Goal: Navigation & Orientation: Find specific page/section

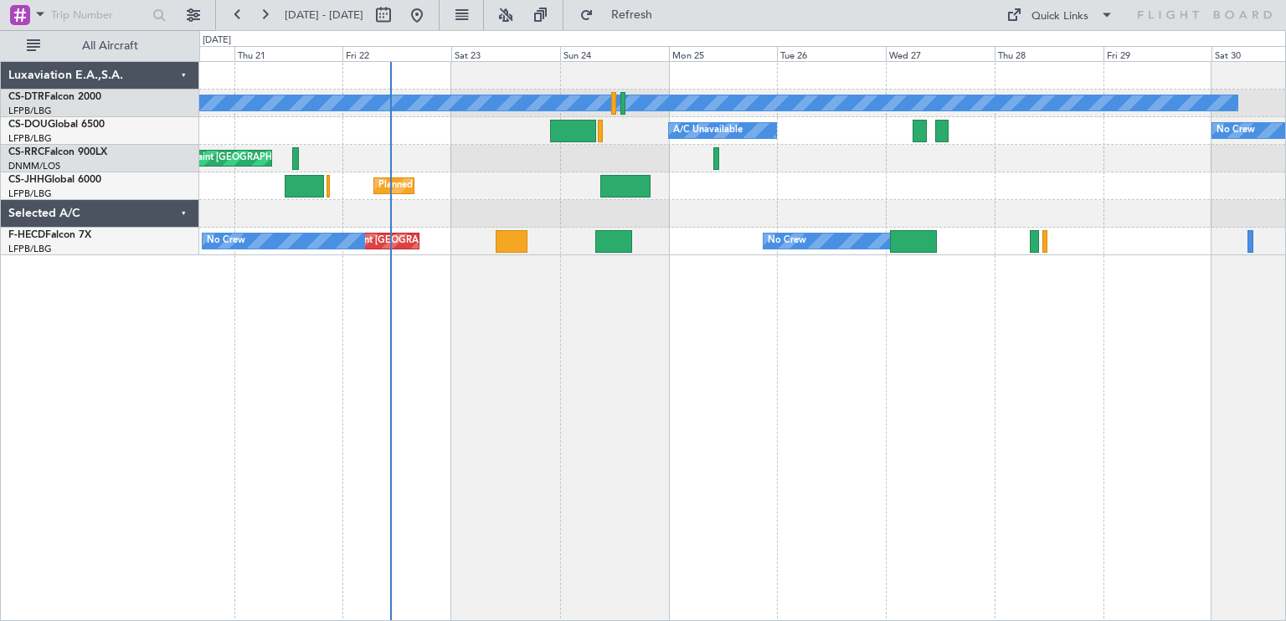
click at [720, 317] on div "No Crew Planned Maint Sofia Planned Maint [GEOGRAPHIC_DATA] ([GEOGRAPHIC_DATA])…" at bounding box center [742, 341] width 1087 height 560
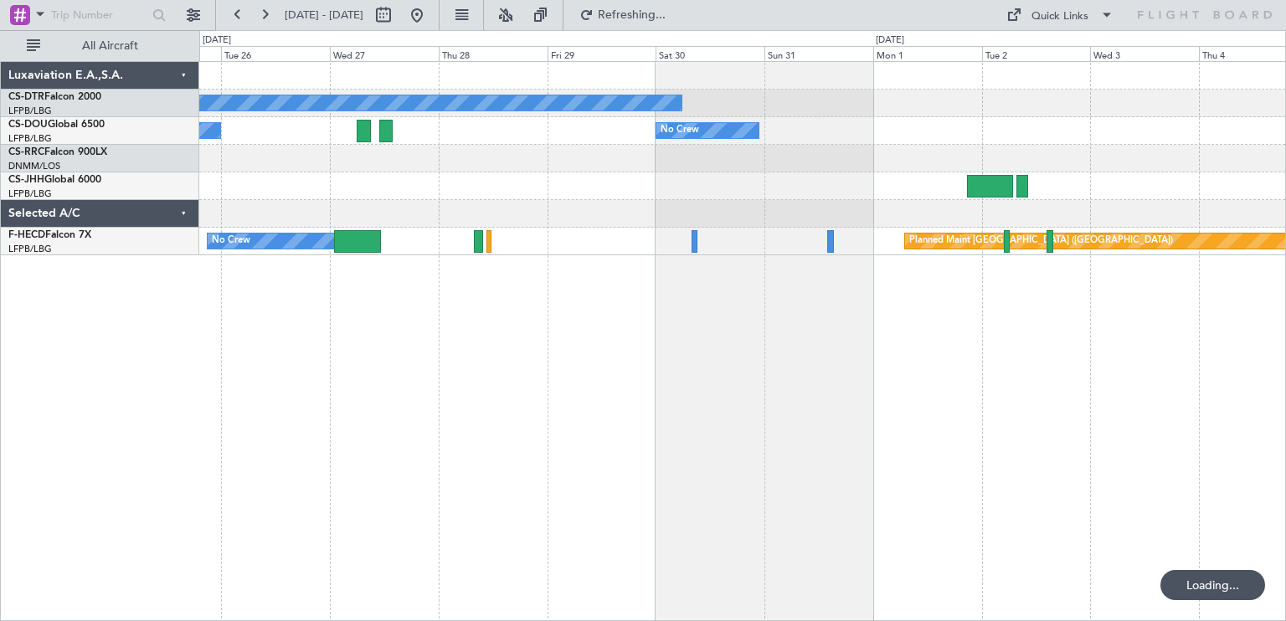
click at [717, 351] on div "No Crew A/C Unavailable No Crew Planned Maint [GEOGRAPHIC_DATA] ([GEOGRAPHIC_DA…" at bounding box center [742, 341] width 1087 height 560
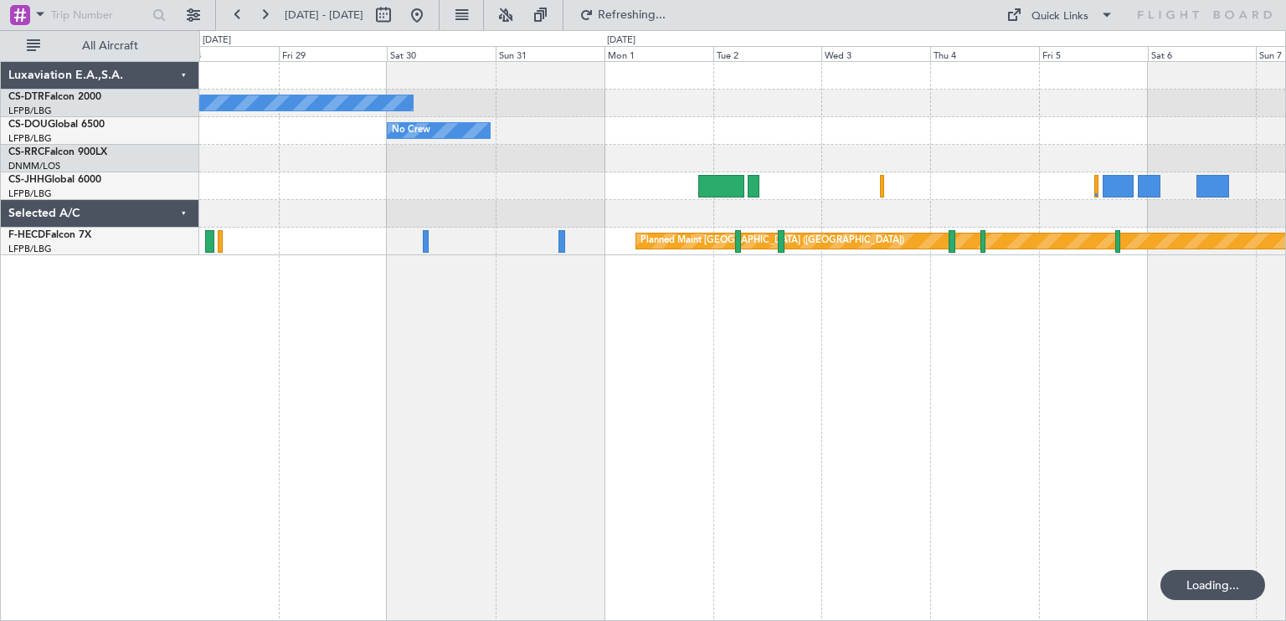
click at [464, 265] on div "No Crew No Crew A/C Unavailable Planned Maint [GEOGRAPHIC_DATA] ([GEOGRAPHIC_DA…" at bounding box center [742, 341] width 1087 height 560
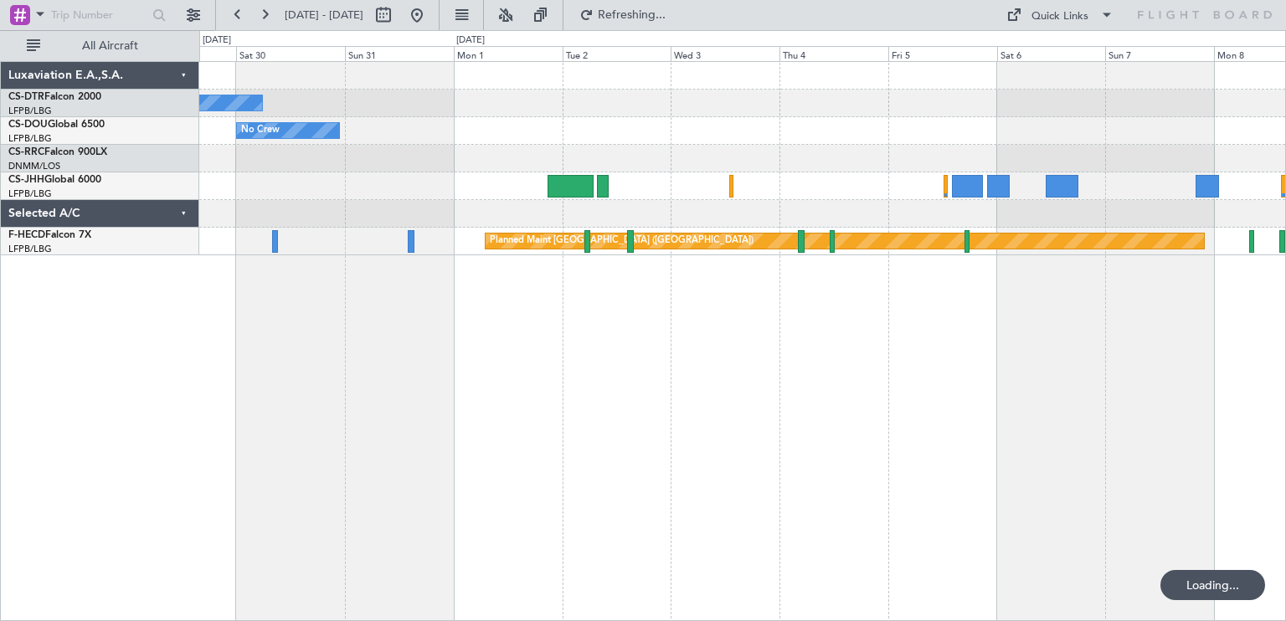
click at [1015, 289] on div "No Crew No Crew Planned Maint [GEOGRAPHIC_DATA] ([GEOGRAPHIC_DATA]) No Crew" at bounding box center [742, 341] width 1087 height 560
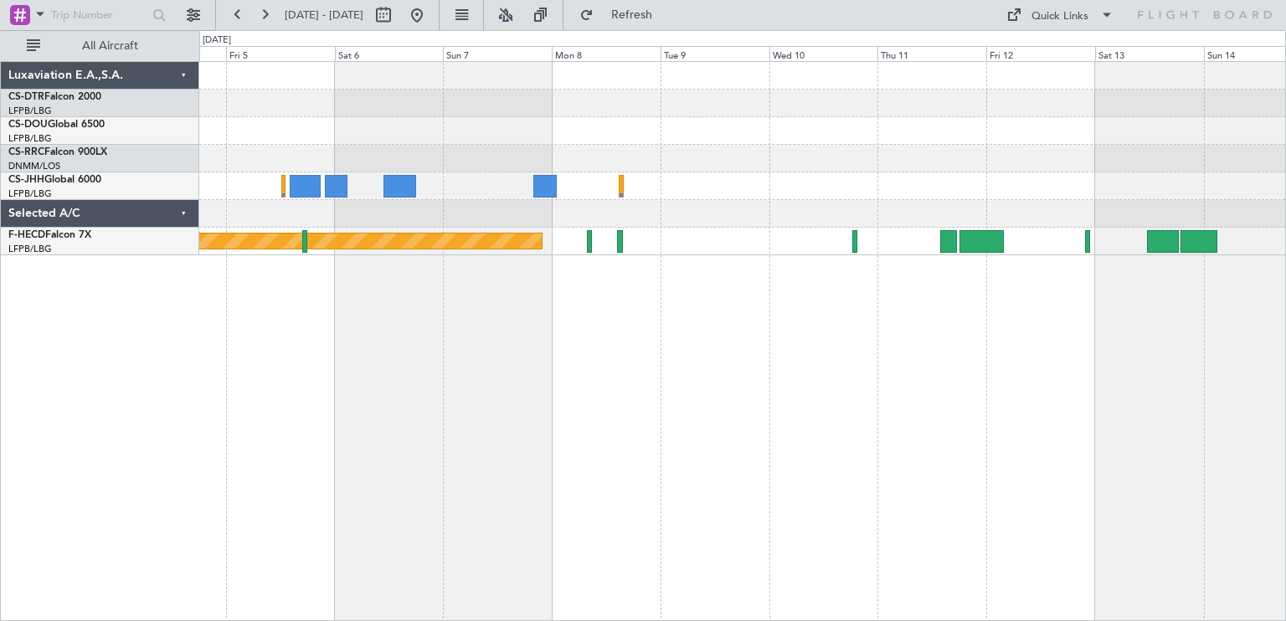
click at [398, 280] on div "Planned Maint [GEOGRAPHIC_DATA] ([GEOGRAPHIC_DATA])" at bounding box center [742, 341] width 1087 height 560
